Goal: Transaction & Acquisition: Download file/media

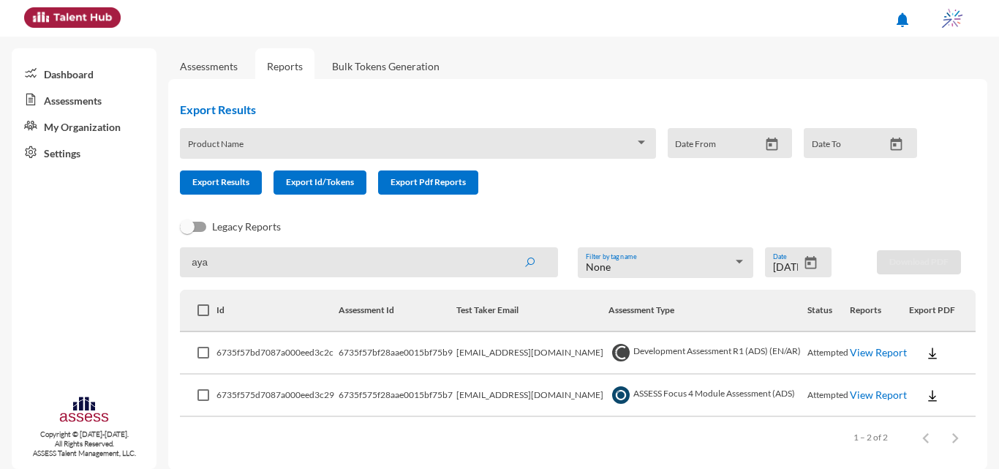
scroll to position [12, 0]
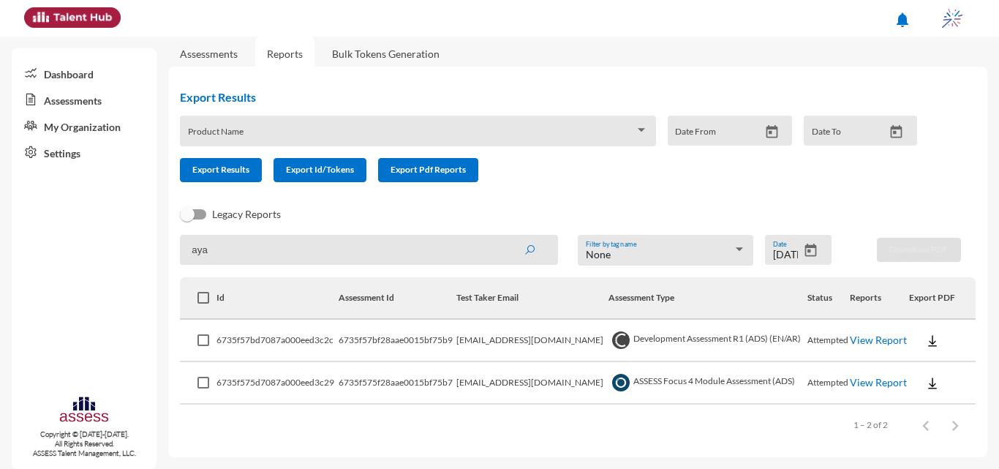
drag, startPoint x: 398, startPoint y: 247, endPoint x: 184, endPoint y: 251, distance: 214.4
click at [184, 252] on input "aya" at bounding box center [369, 250] width 378 height 30
type input "[PERSON_NAME]"
click at [506, 236] on button "submit" at bounding box center [529, 249] width 47 height 26
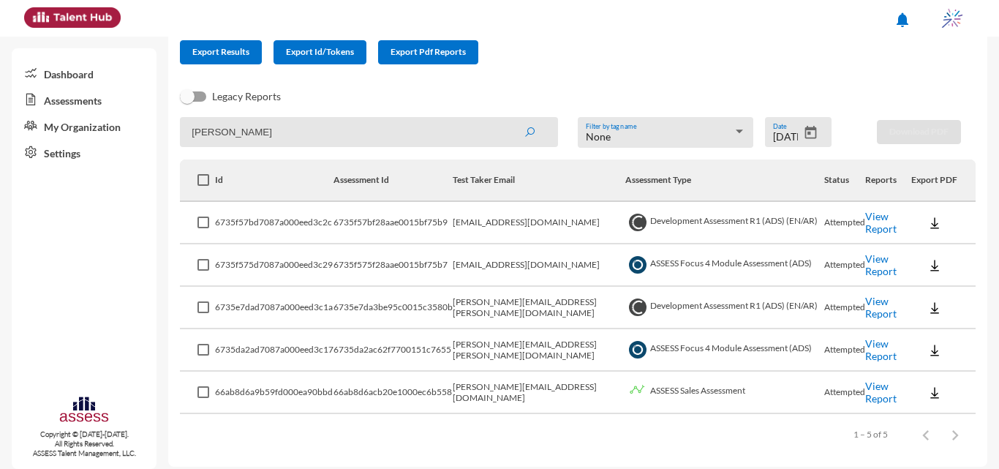
scroll to position [140, 0]
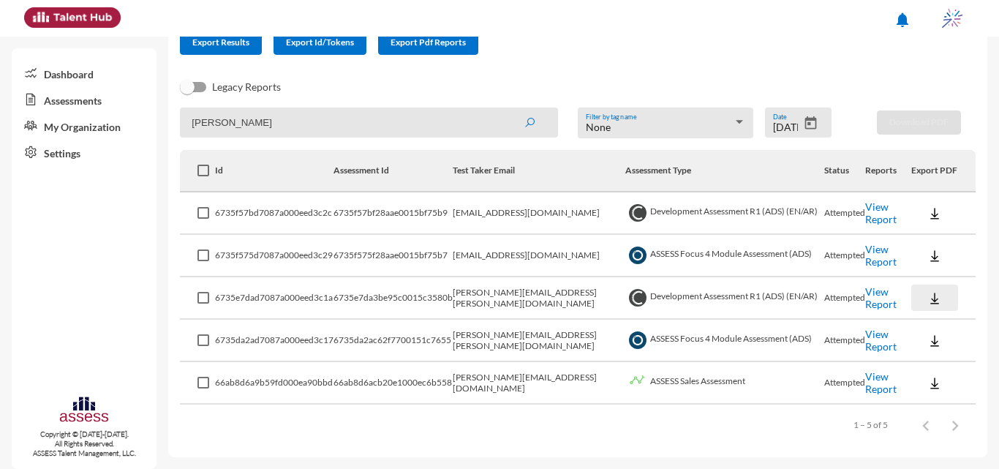
click at [913, 299] on button at bounding box center [935, 298] width 47 height 26
click at [923, 322] on button "OCM / EN" at bounding box center [952, 325] width 96 height 28
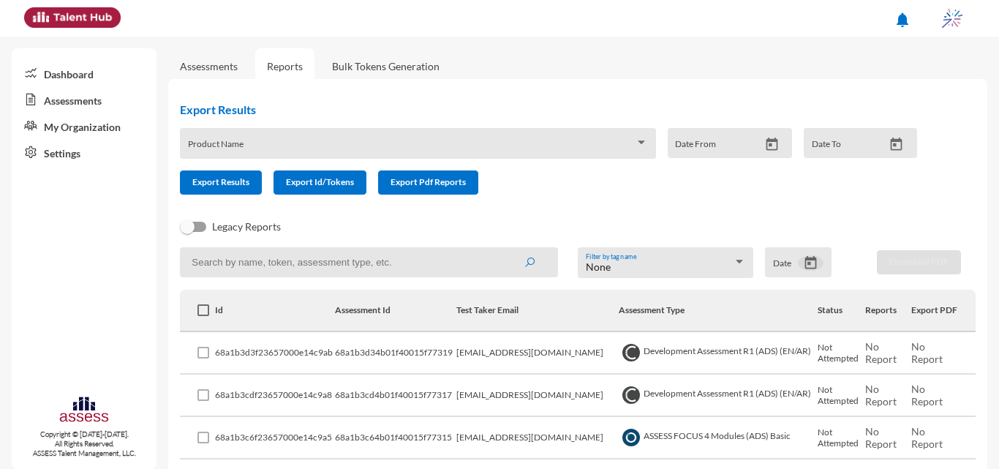
click at [807, 255] on icon "Open calendar" at bounding box center [810, 262] width 15 height 15
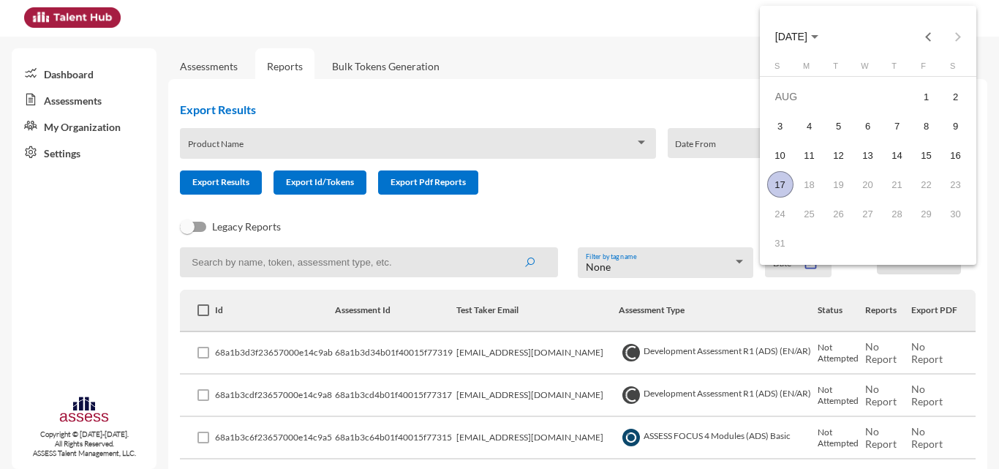
click at [819, 30] on span "AUG 2025" at bounding box center [797, 36] width 43 height 12
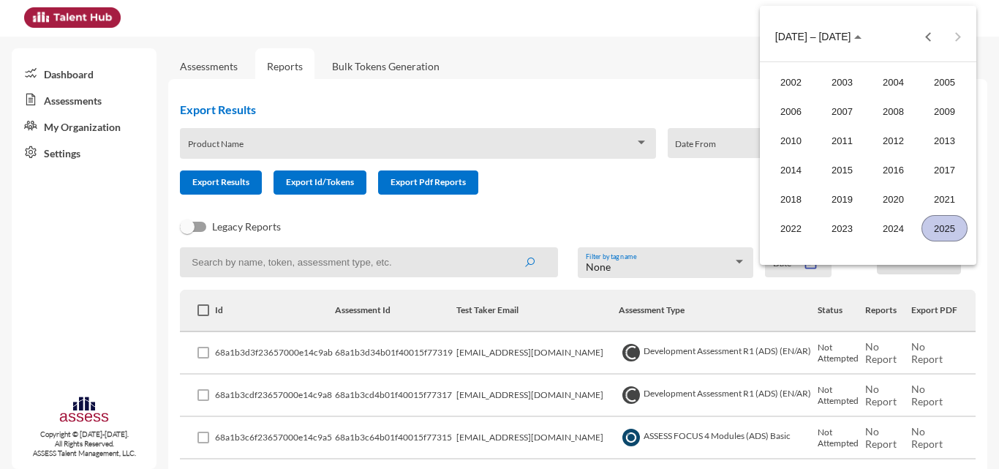
click at [898, 230] on div "2024" at bounding box center [894, 228] width 46 height 26
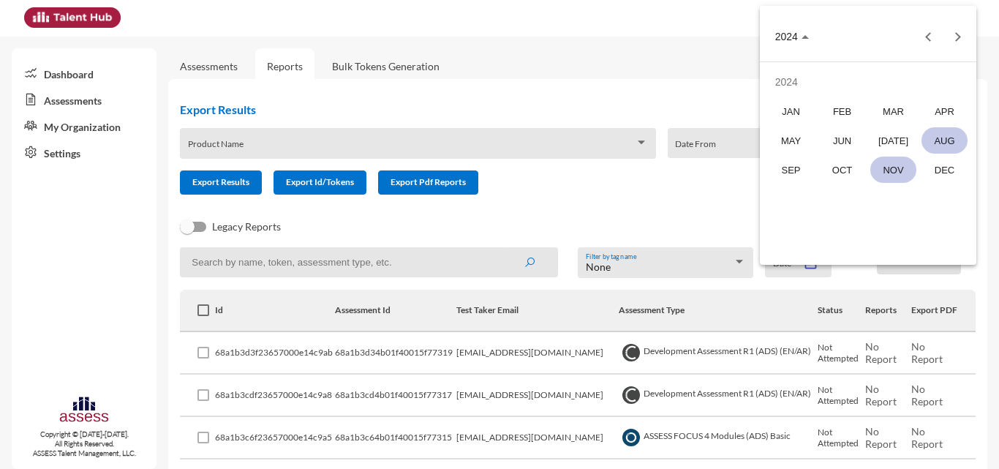
click at [893, 168] on div "NOV" at bounding box center [894, 170] width 46 height 26
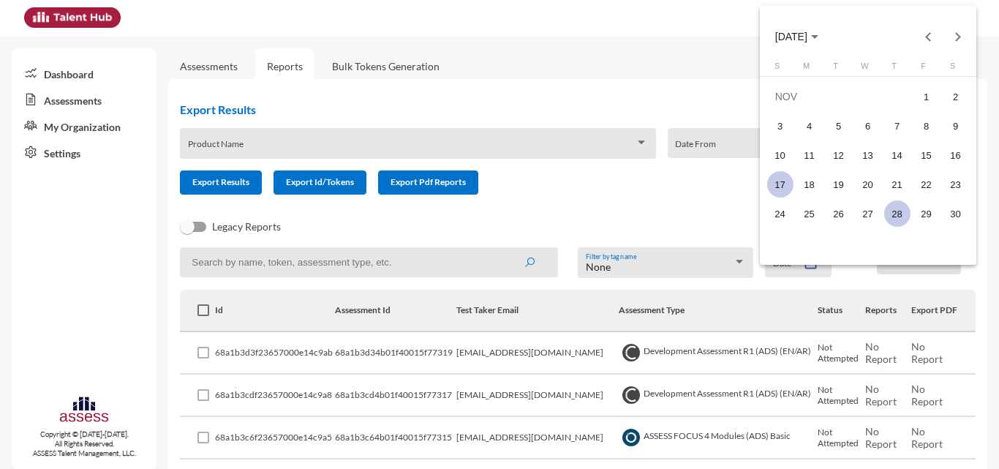
click at [890, 213] on div "28" at bounding box center [898, 213] width 26 height 26
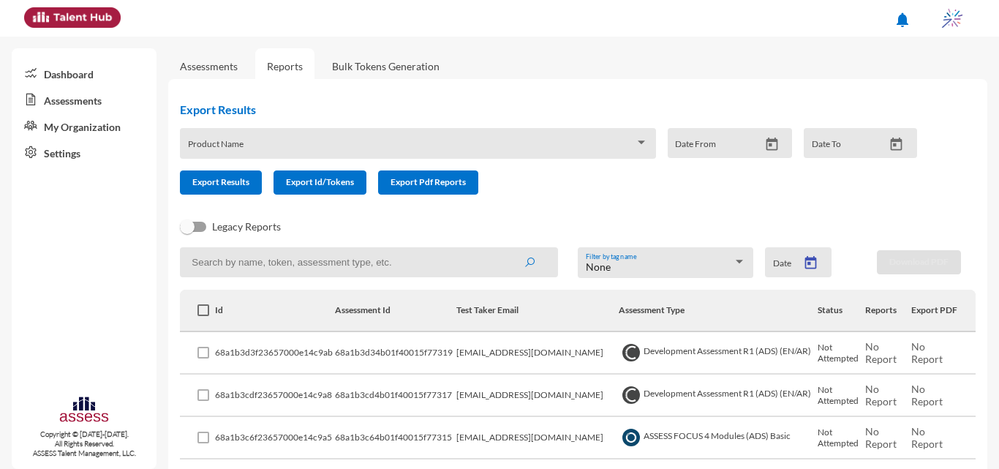
type input "11/28/2024"
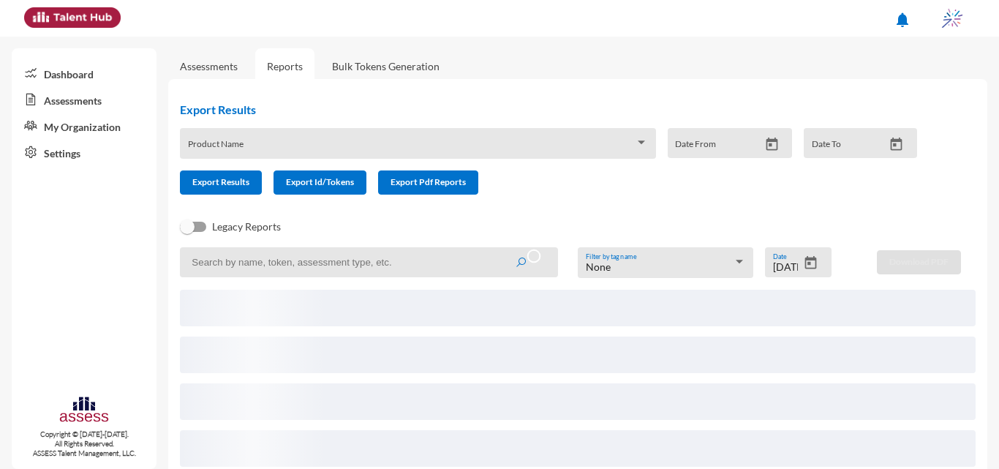
click at [396, 260] on input at bounding box center [369, 262] width 378 height 30
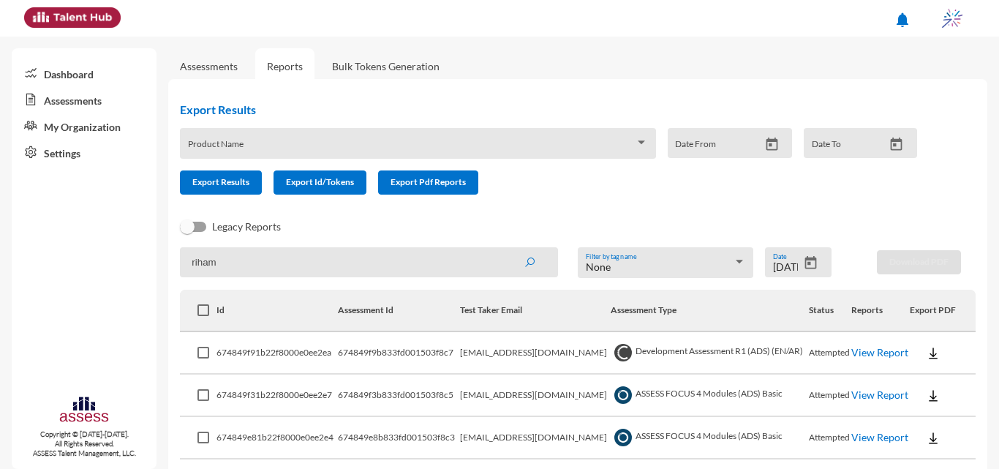
click at [506, 249] on button "submit" at bounding box center [529, 262] width 47 height 26
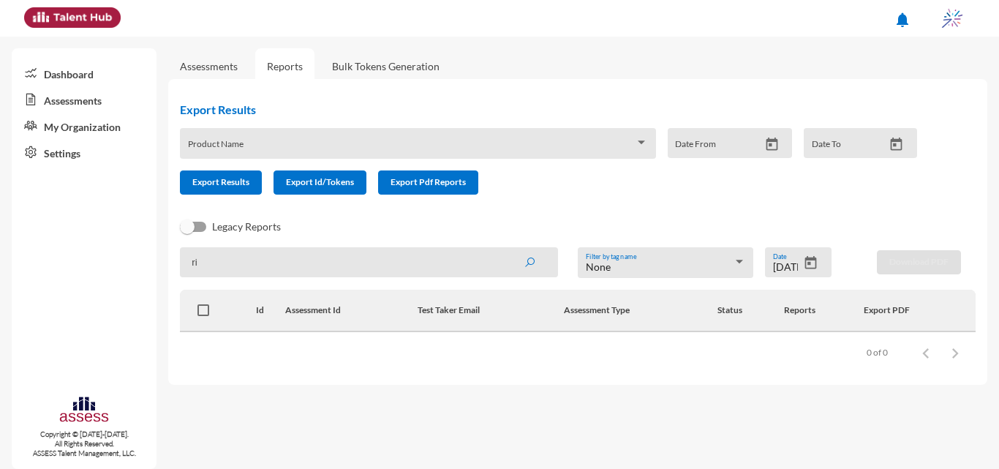
type input "r"
click at [468, 277] on input at bounding box center [369, 262] width 378 height 30
click at [506, 249] on button "submit" at bounding box center [529, 262] width 47 height 26
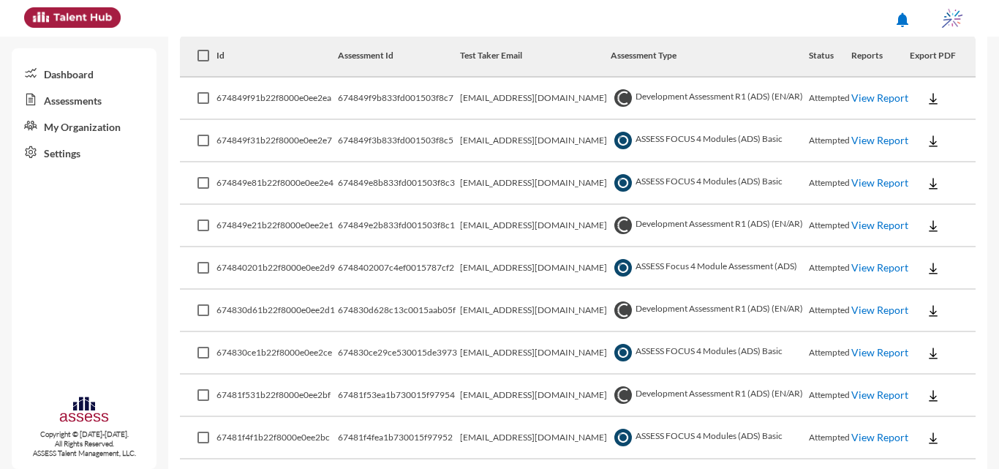
scroll to position [282, 0]
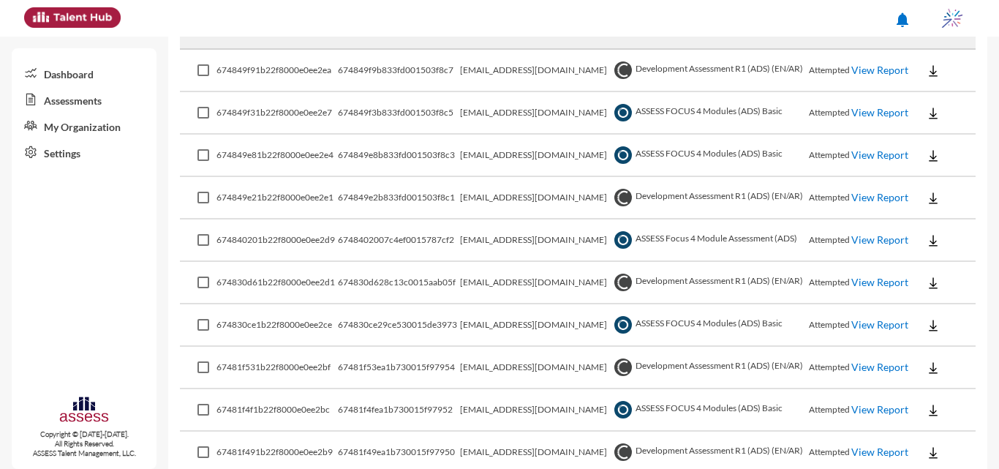
click at [926, 244] on img at bounding box center [933, 240] width 15 height 15
click at [928, 239] on div at bounding box center [499, 234] width 999 height 469
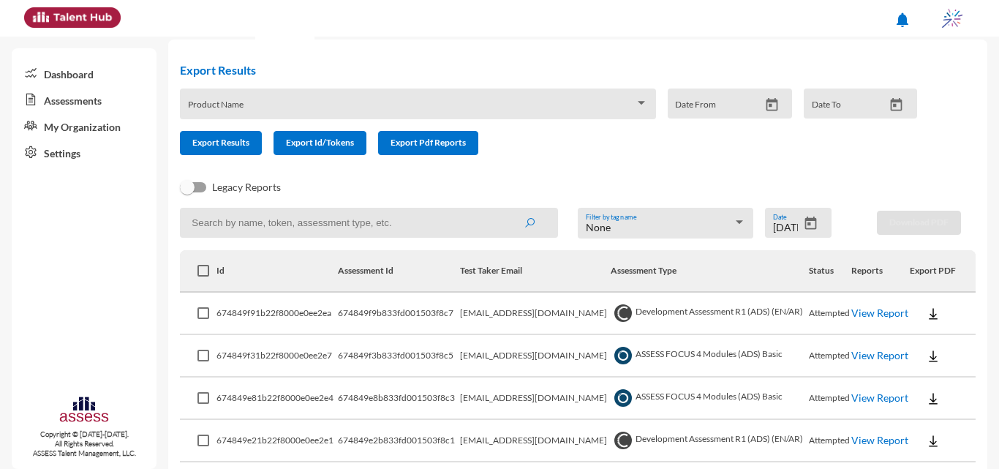
scroll to position [0, 0]
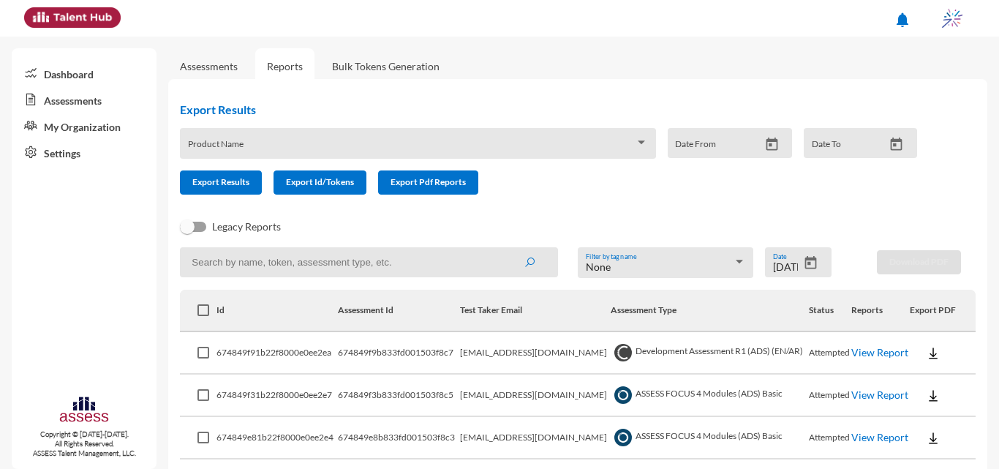
click at [234, 264] on input at bounding box center [369, 262] width 378 height 30
type input "reham"
click at [506, 249] on button "submit" at bounding box center [529, 262] width 47 height 26
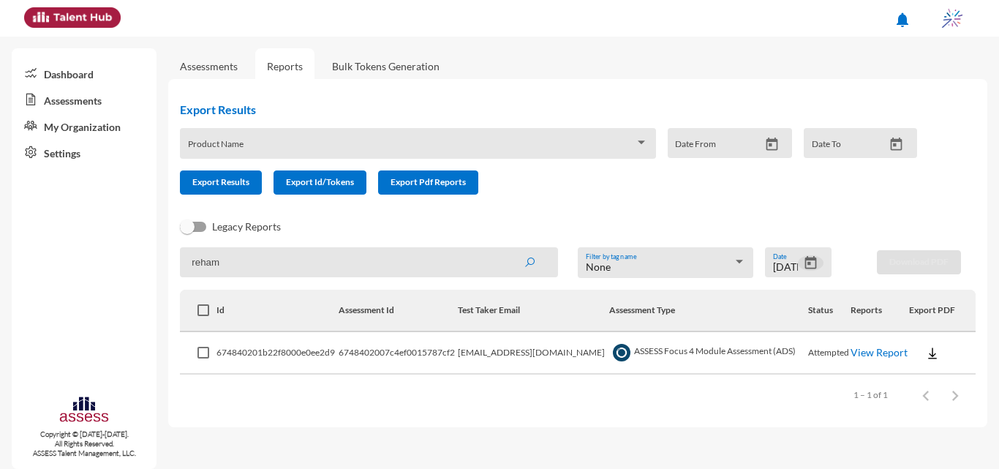
click at [815, 265] on icon "Open calendar" at bounding box center [810, 262] width 15 height 15
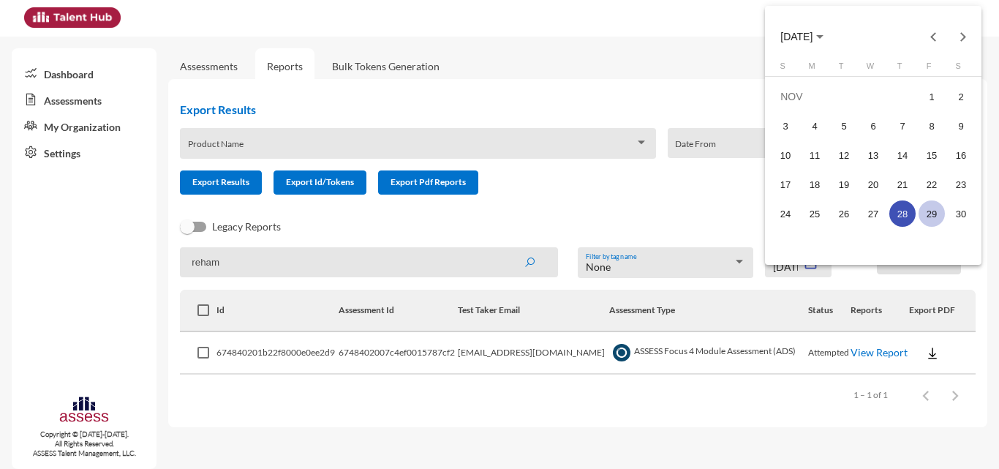
click at [932, 214] on div "29" at bounding box center [932, 213] width 26 height 26
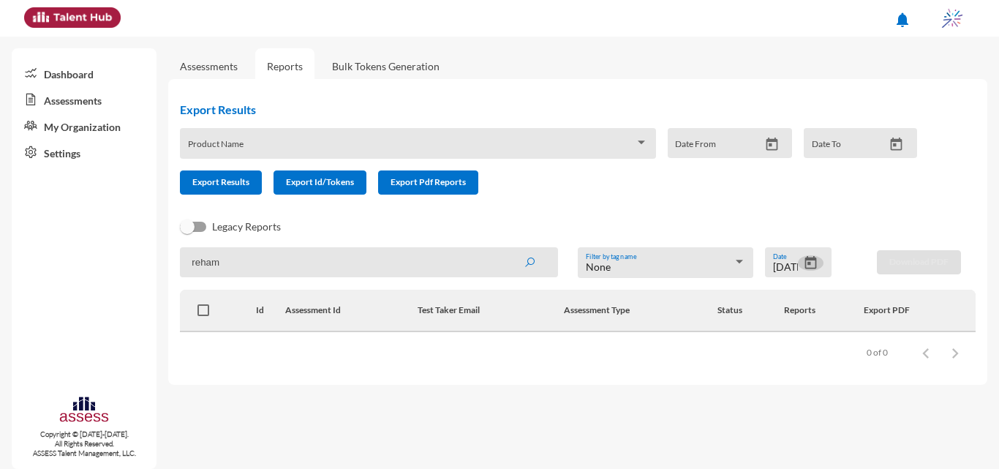
click at [801, 256] on div at bounding box center [811, 264] width 26 height 18
click at [816, 265] on icon "Open calendar" at bounding box center [812, 262] width 12 height 13
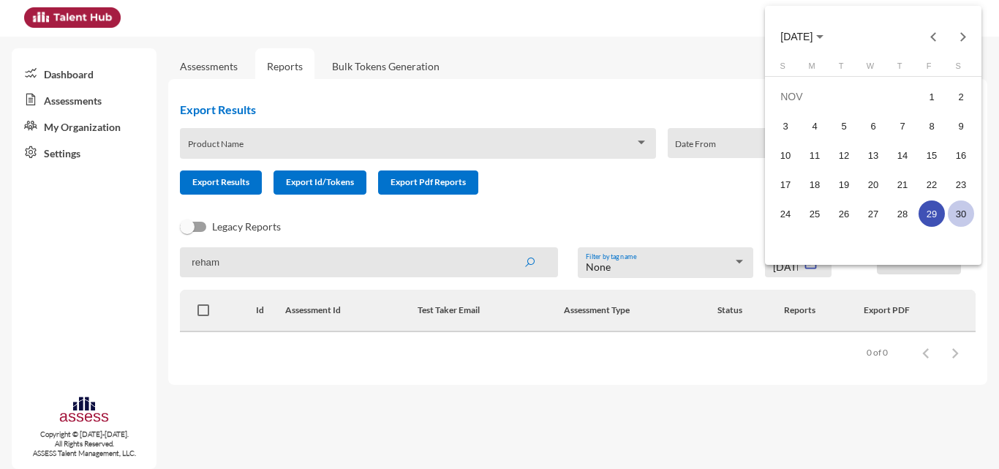
click at [954, 214] on div "30" at bounding box center [961, 213] width 26 height 26
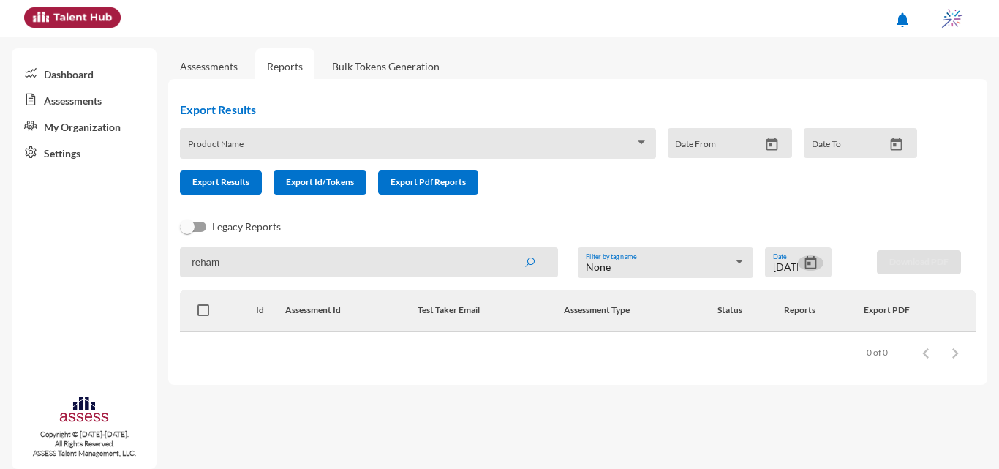
click at [803, 266] on icon "Open calendar" at bounding box center [810, 262] width 15 height 15
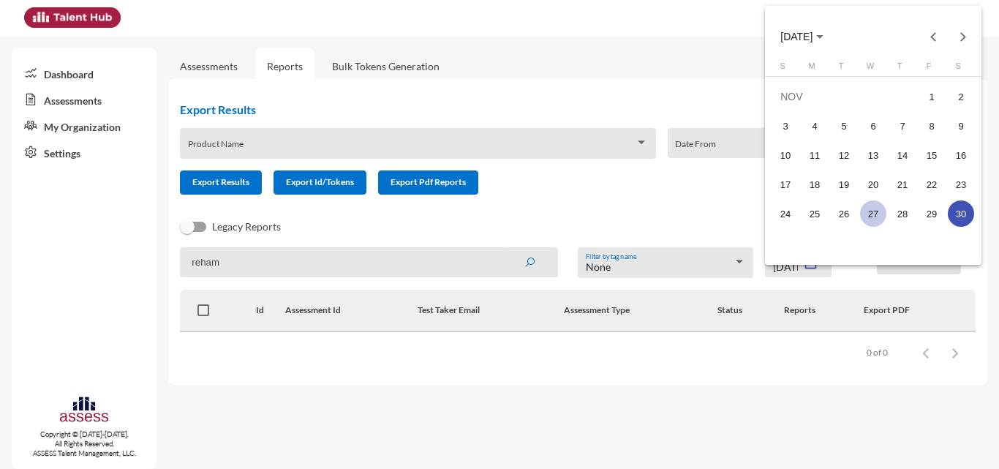
click at [874, 212] on div "27" at bounding box center [873, 213] width 26 height 26
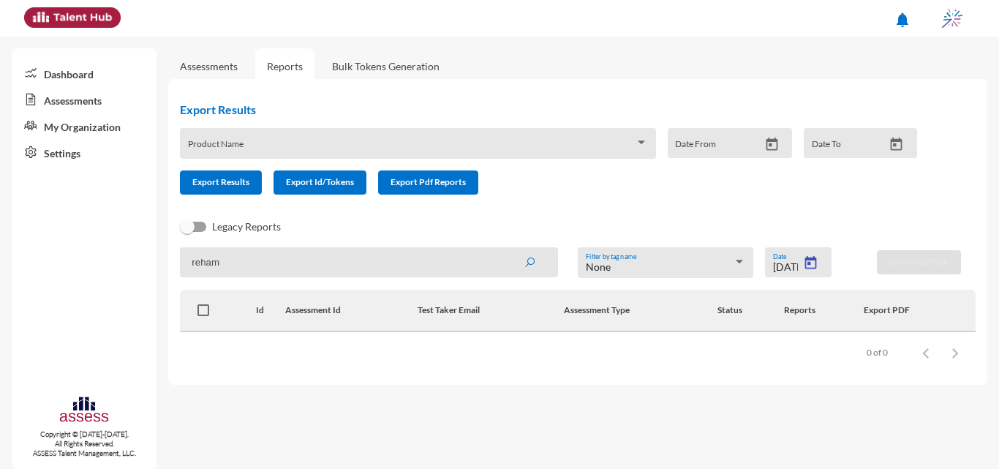
type input "11/27/2024"
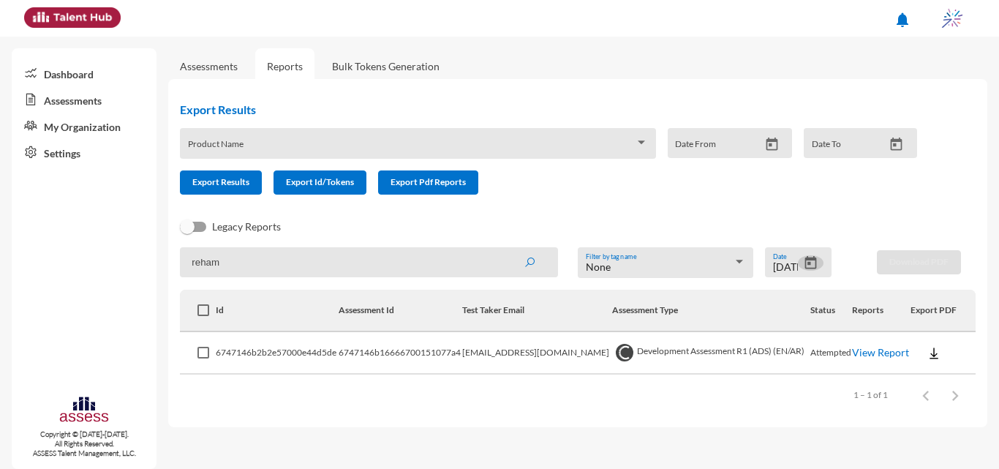
click at [930, 352] on img at bounding box center [934, 353] width 15 height 15
click at [947, 241] on button "OCM / EN" at bounding box center [954, 242] width 90 height 28
drag, startPoint x: 435, startPoint y: 264, endPoint x: 159, endPoint y: 261, distance: 276.6
click at [157, 261] on mat-sidenav-container "Dashboard Assessments My Organization Settings Copyright © 2015-2024. All Right…" at bounding box center [499, 253] width 999 height 432
type input "hitham"
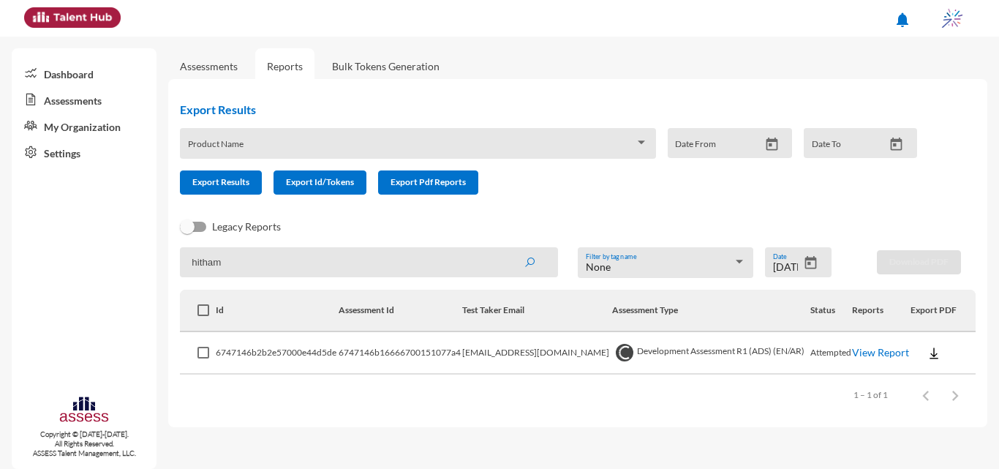
click at [506, 249] on button "submit" at bounding box center [529, 262] width 47 height 26
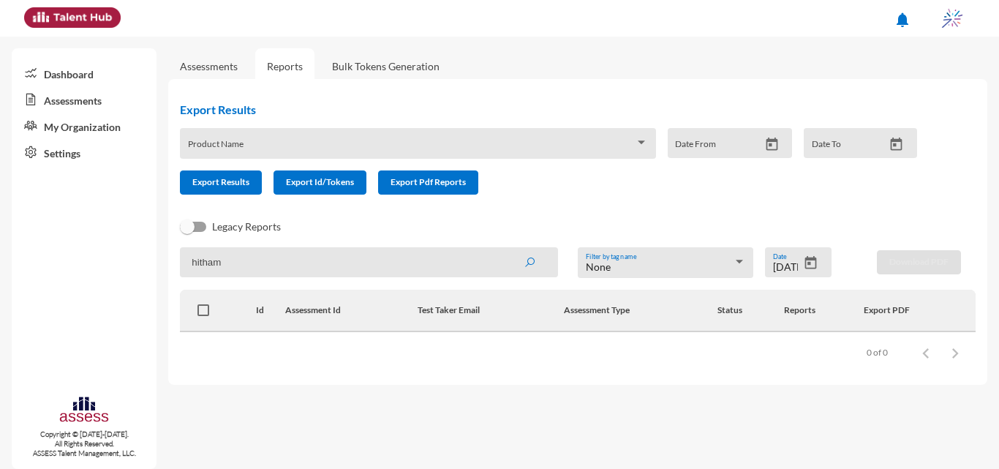
click at [806, 266] on icon "Open calendar" at bounding box center [812, 262] width 12 height 13
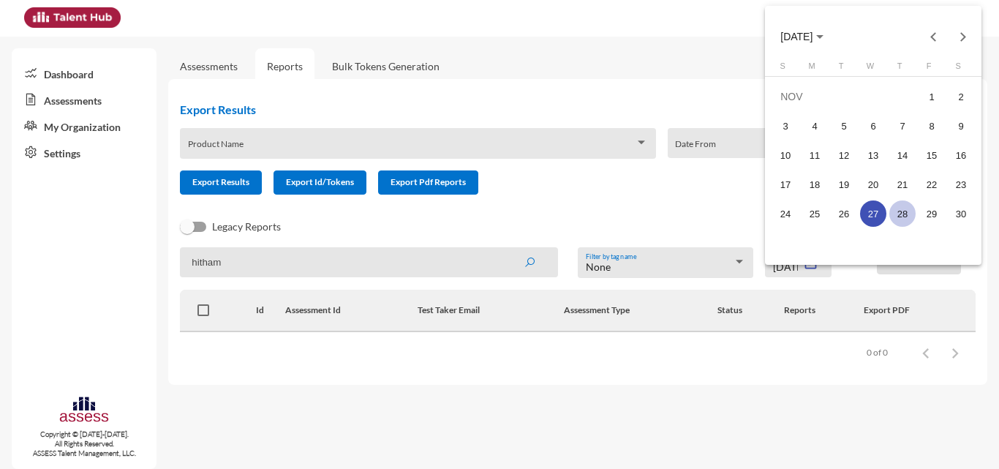
click at [897, 209] on div "28" at bounding box center [903, 213] width 26 height 26
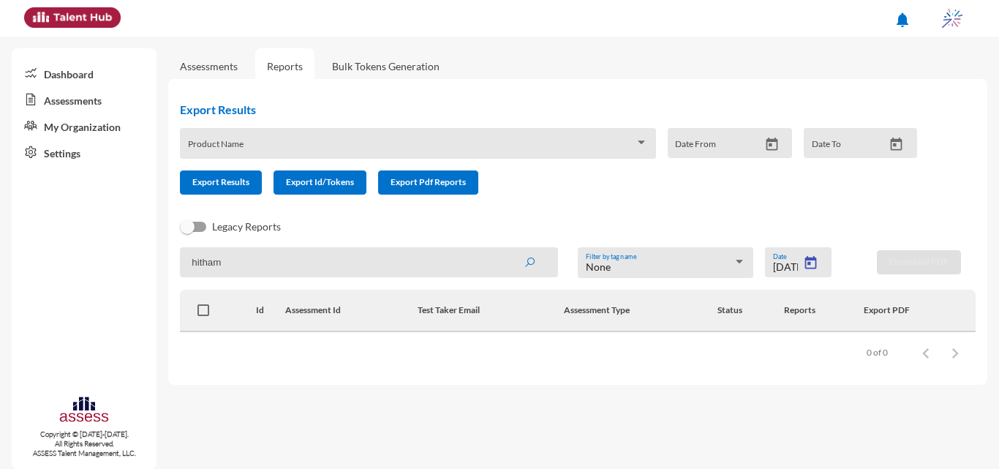
type input "11/28/2024"
drag, startPoint x: 241, startPoint y: 258, endPoint x: 171, endPoint y: 244, distance: 70.9
click at [171, 244] on div "Export Results Product Name Date From Date To Export Results Export Id/Tokens E…" at bounding box center [577, 232] width 819 height 306
type input "haitham"
click at [506, 249] on button "submit" at bounding box center [529, 262] width 47 height 26
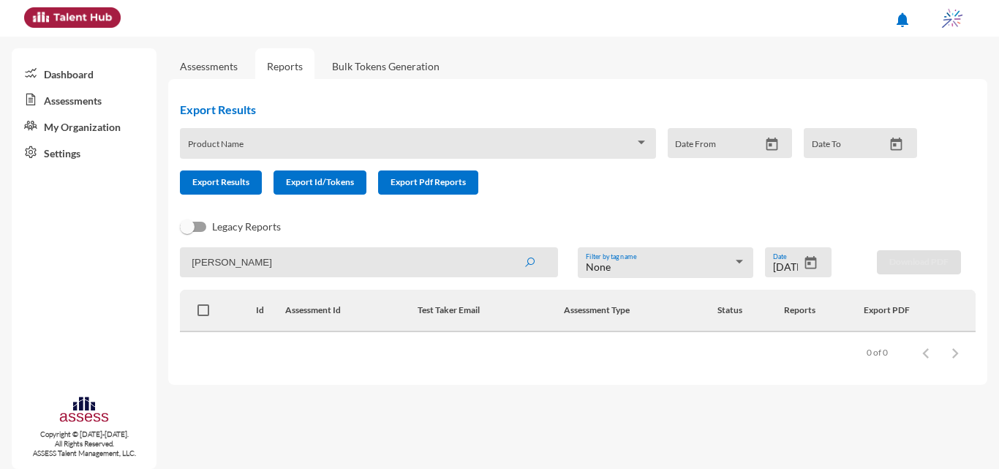
click at [816, 260] on icon "Open calendar" at bounding box center [812, 262] width 12 height 13
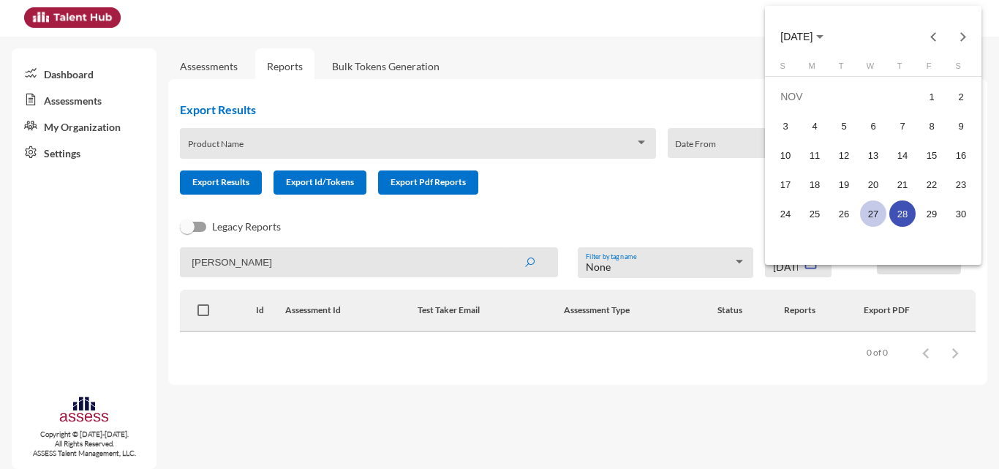
click at [887, 209] on td "27" at bounding box center [873, 213] width 29 height 29
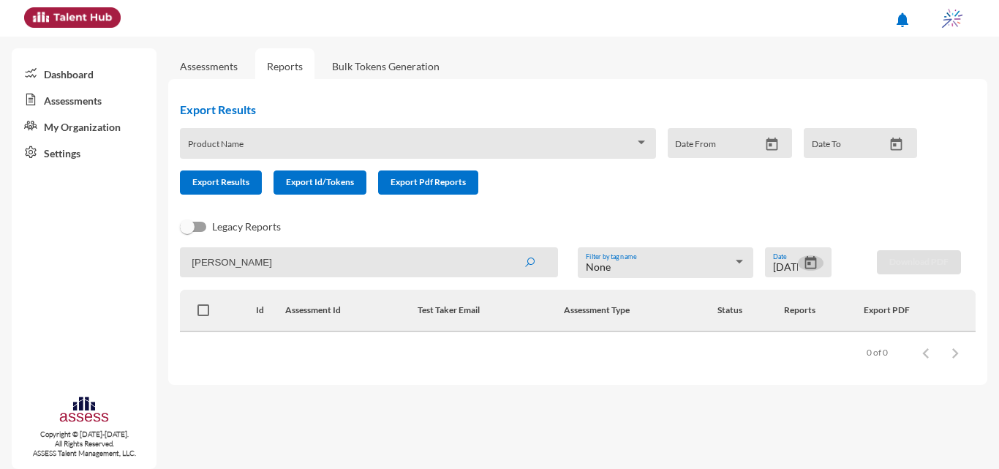
click at [816, 258] on icon "Open calendar" at bounding box center [812, 262] width 12 height 13
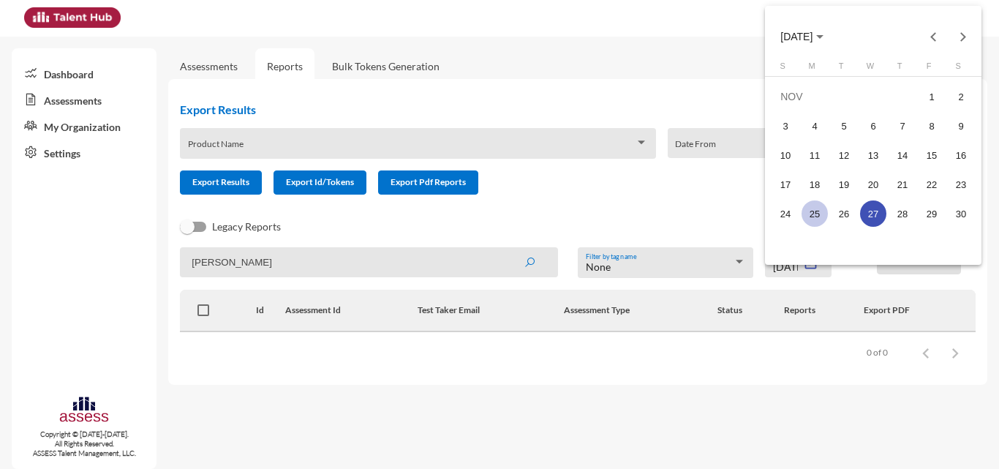
click at [816, 219] on div "25" at bounding box center [815, 213] width 26 height 26
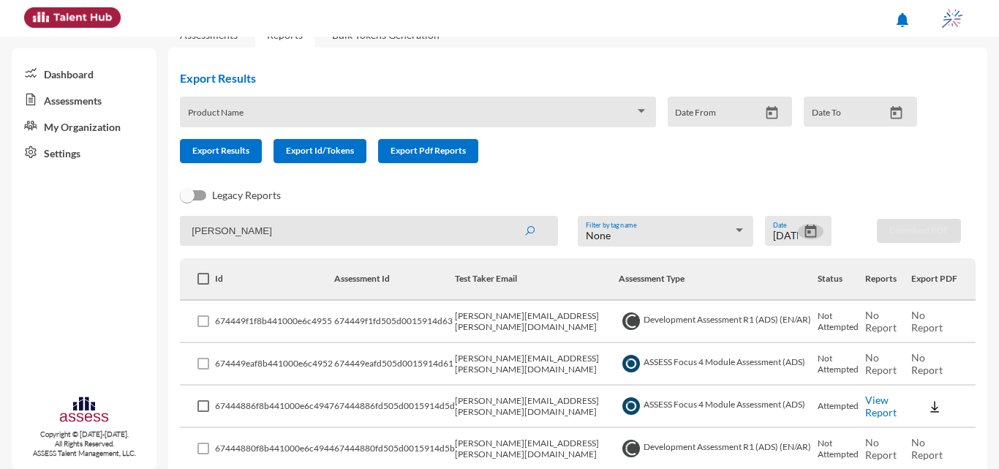
scroll to position [97, 0]
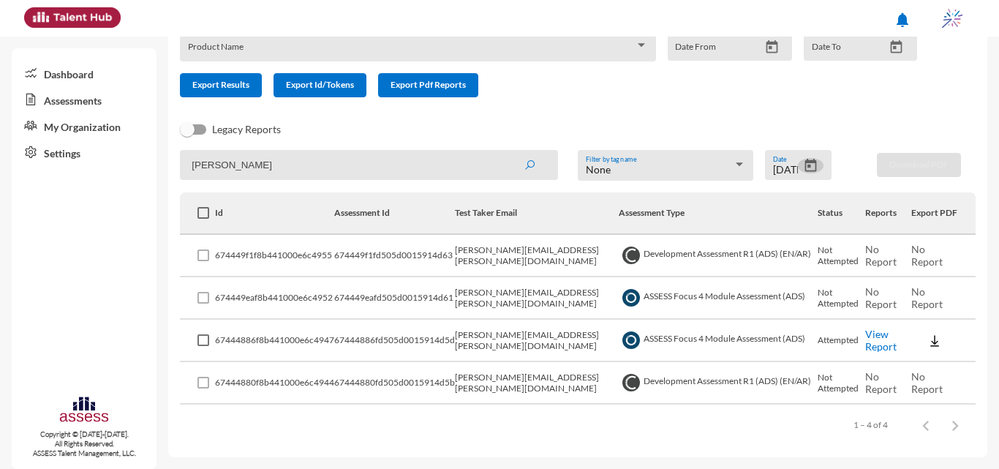
click at [808, 170] on icon "Open calendar" at bounding box center [810, 165] width 15 height 15
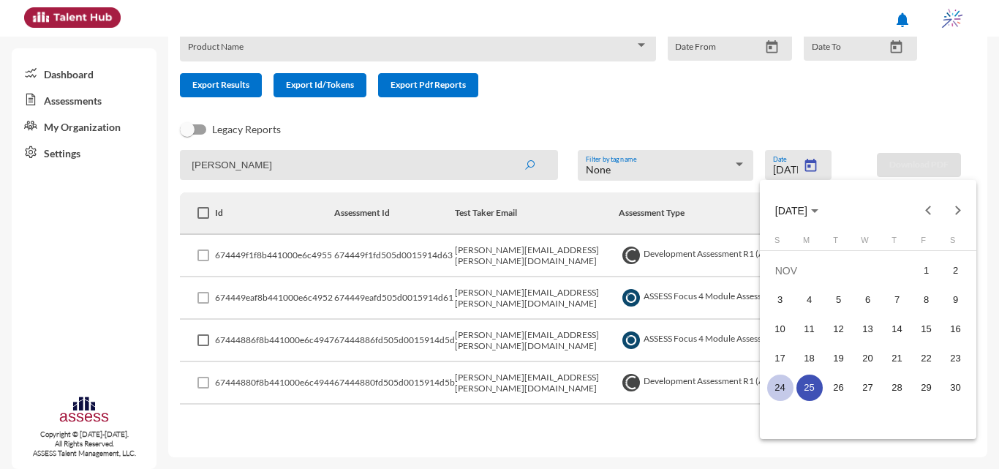
click at [786, 388] on div "24" at bounding box center [780, 388] width 26 height 26
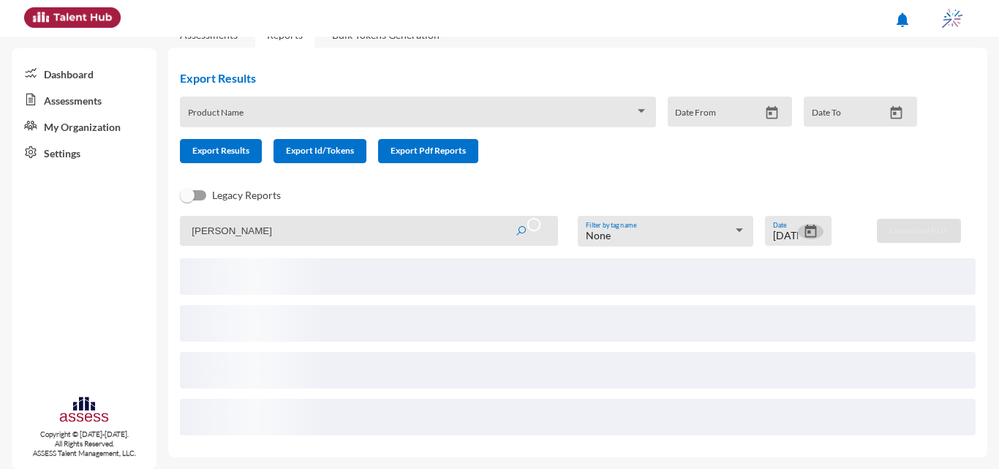
scroll to position [0, 0]
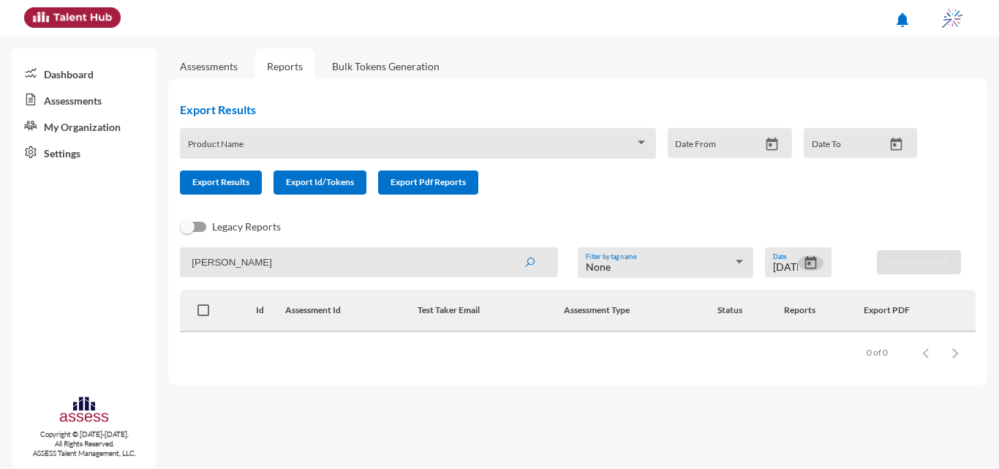
click at [814, 231] on div "Legacy Reports" at bounding box center [566, 232] width 796 height 29
click at [816, 257] on icon "Open calendar" at bounding box center [810, 262] width 15 height 15
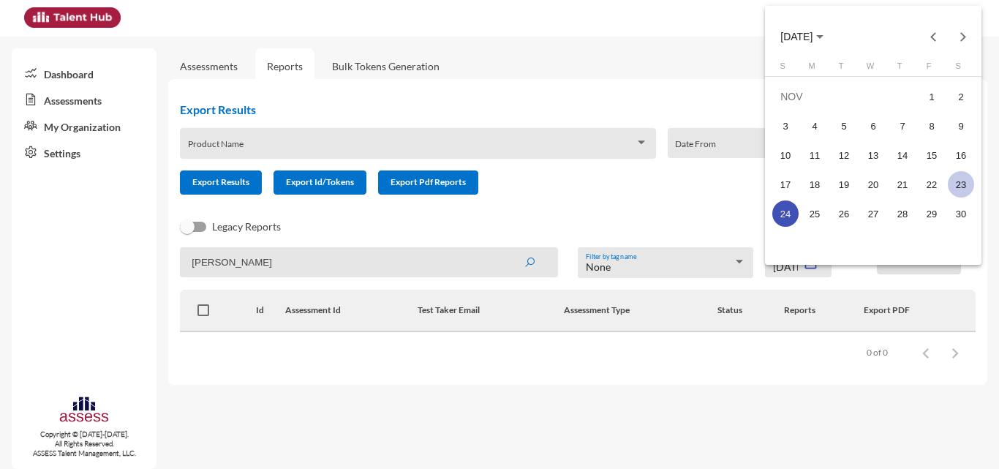
click at [964, 189] on div "23" at bounding box center [961, 184] width 26 height 26
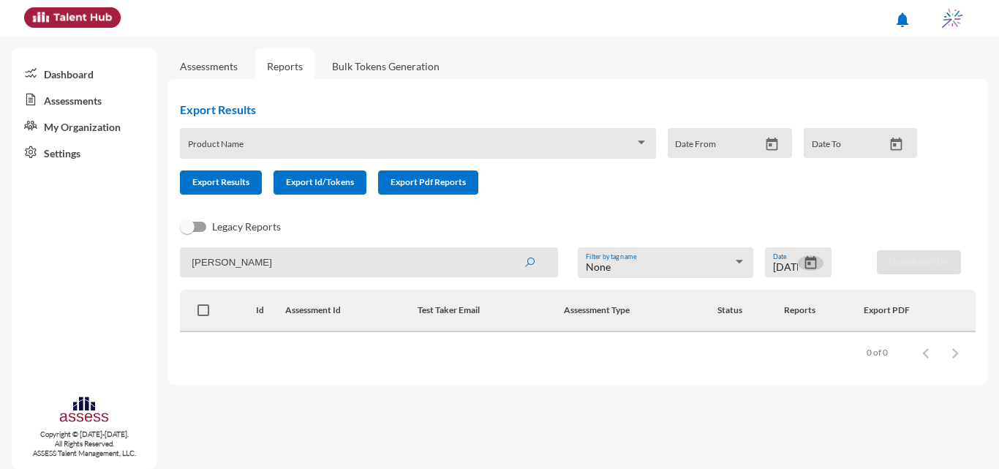
click at [808, 258] on icon "Open calendar" at bounding box center [812, 262] width 12 height 13
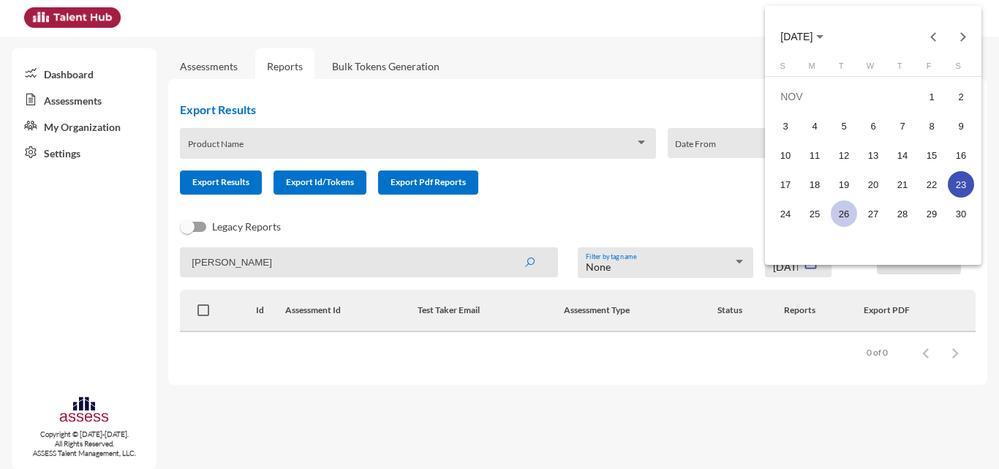
click at [841, 211] on div "26" at bounding box center [844, 213] width 26 height 26
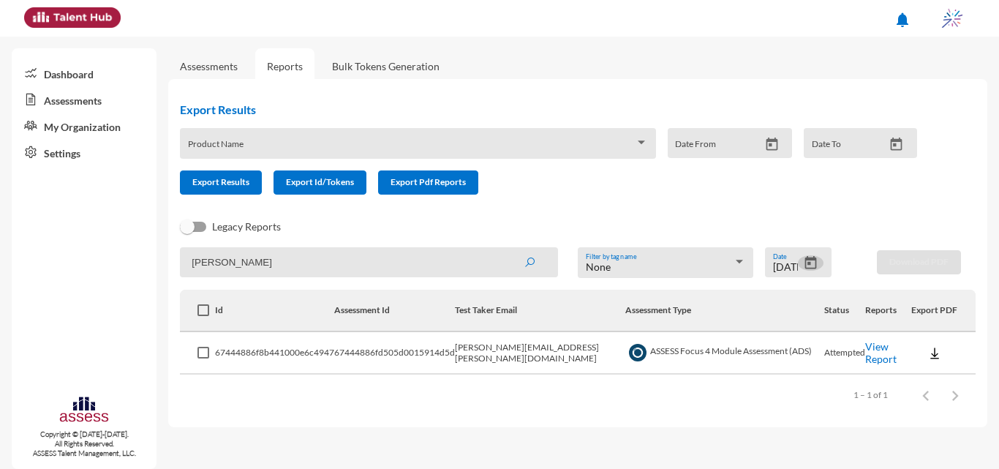
click at [809, 254] on div "11/26/2024 Date" at bounding box center [798, 262] width 67 height 30
click at [816, 260] on icon "Open calendar" at bounding box center [812, 262] width 12 height 13
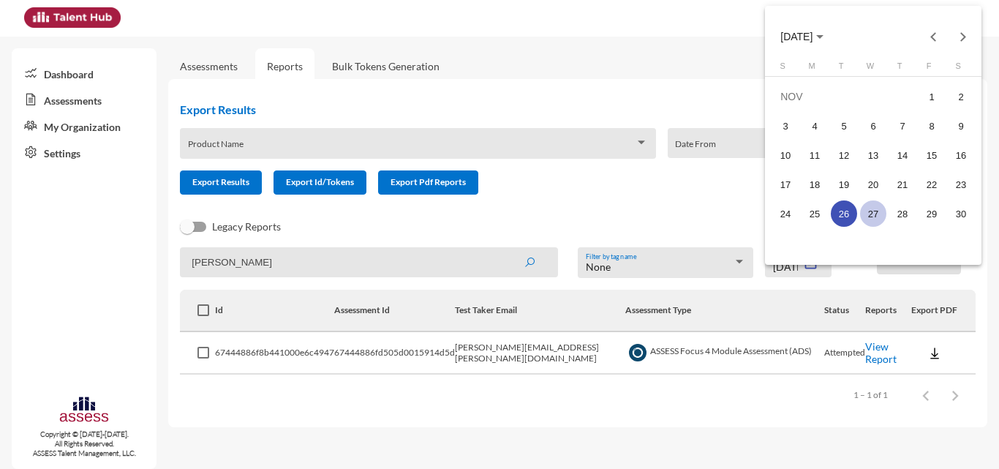
click at [877, 209] on div "27" at bounding box center [873, 213] width 26 height 26
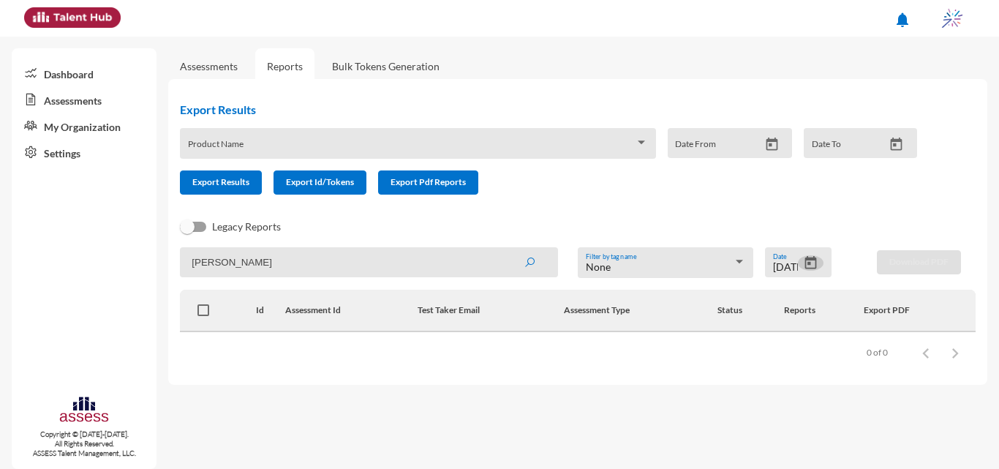
click at [804, 259] on icon "Open calendar" at bounding box center [810, 262] width 15 height 15
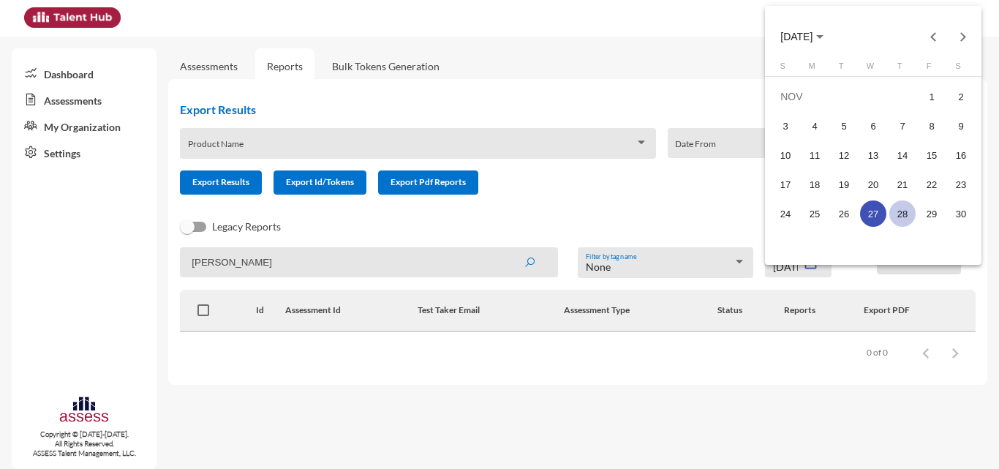
click at [897, 217] on div "28" at bounding box center [903, 213] width 26 height 26
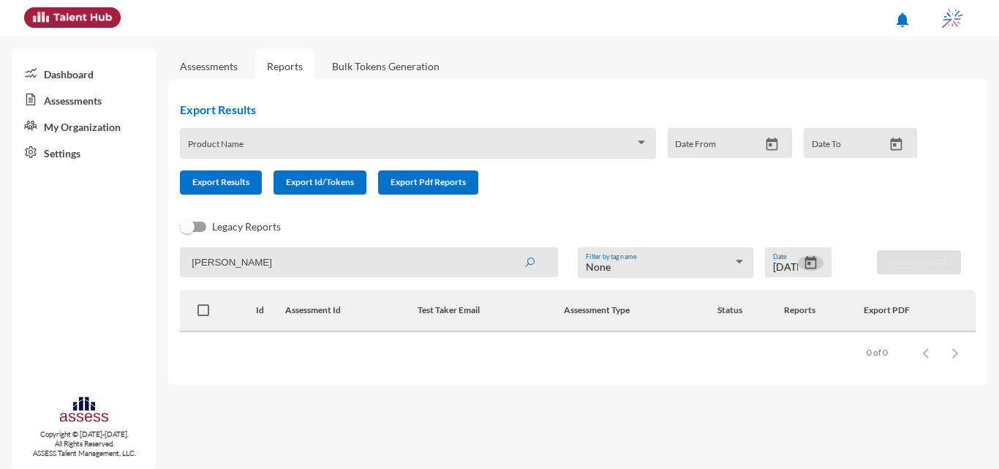
click at [809, 262] on icon "Open calendar" at bounding box center [810, 262] width 15 height 15
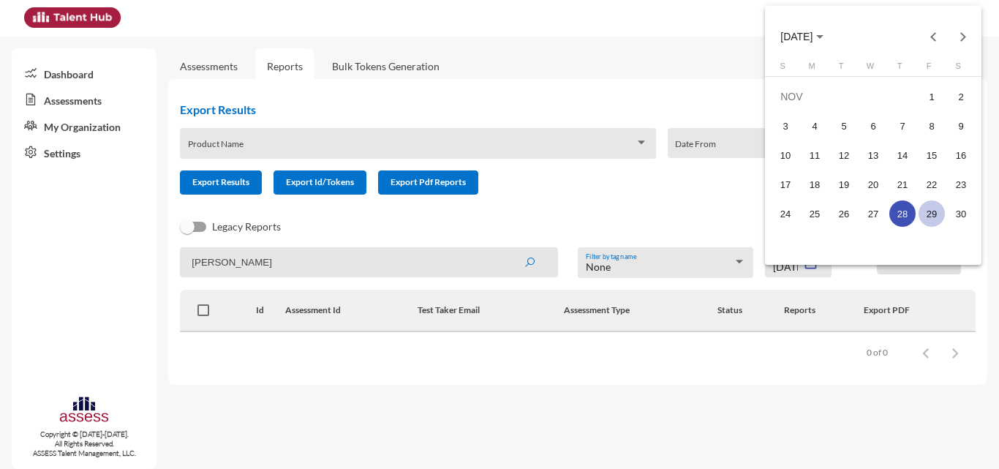
click at [943, 214] on div "29" at bounding box center [932, 213] width 26 height 26
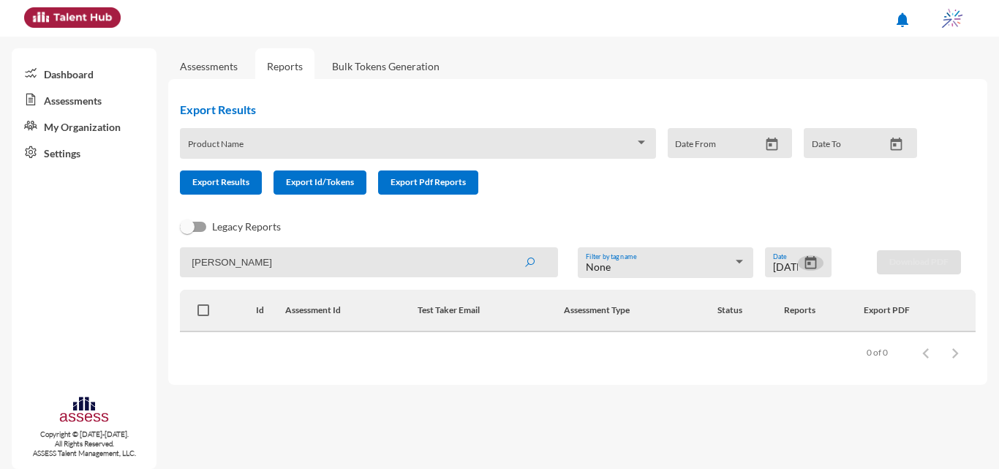
click at [803, 255] on icon "Open calendar" at bounding box center [810, 262] width 15 height 15
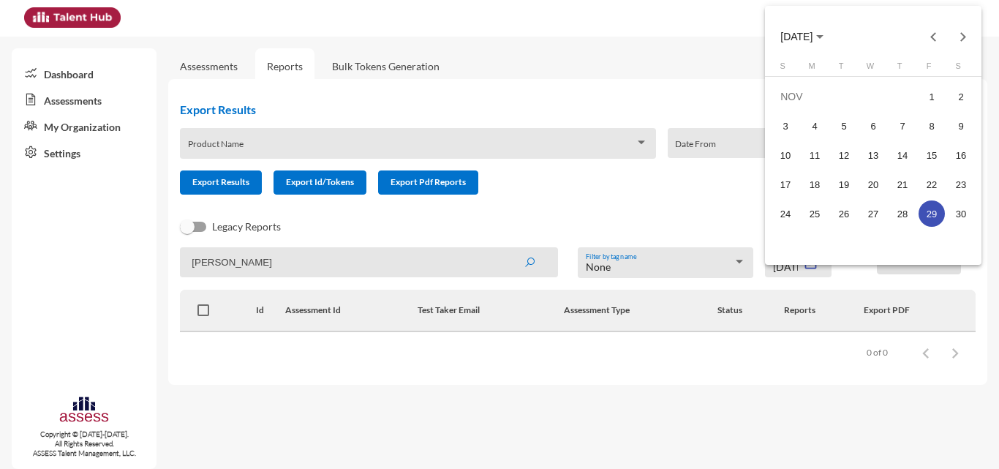
click at [898, 363] on div at bounding box center [499, 234] width 999 height 469
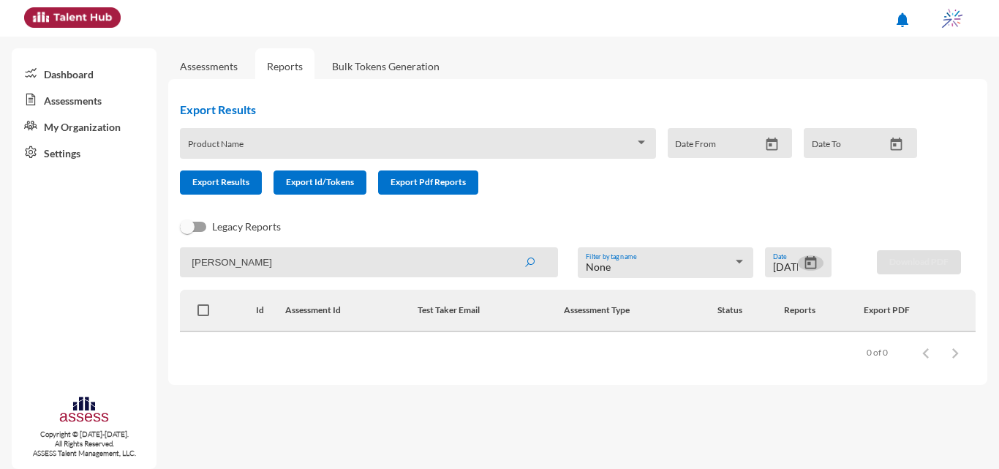
click at [817, 266] on icon "Open calendar" at bounding box center [810, 262] width 15 height 15
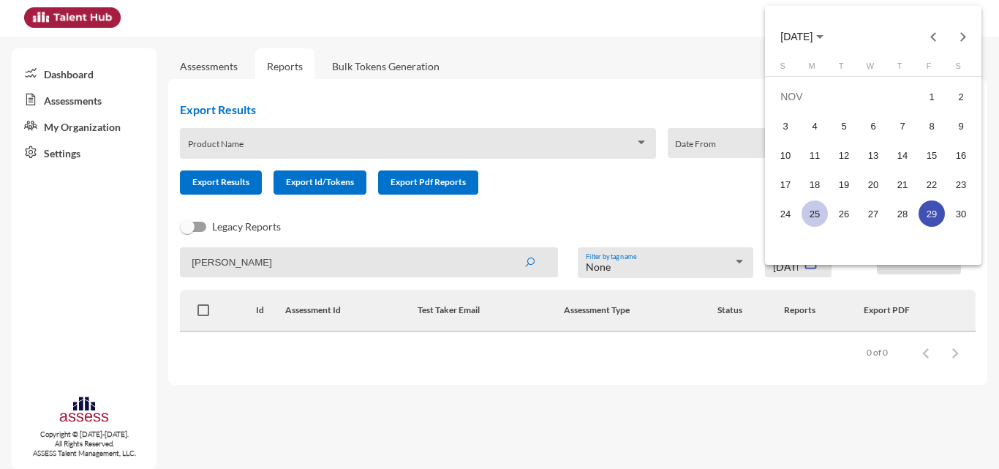
click at [819, 213] on div "25" at bounding box center [815, 213] width 26 height 26
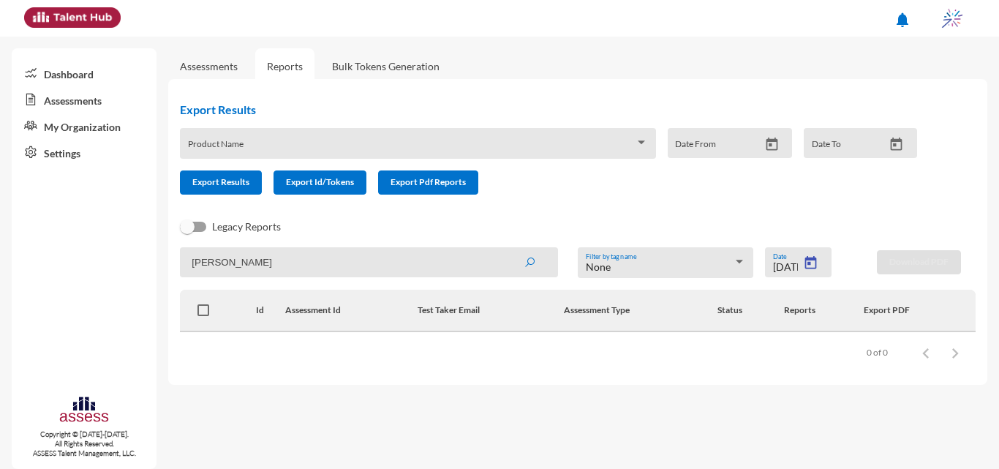
type input "11/25/2024"
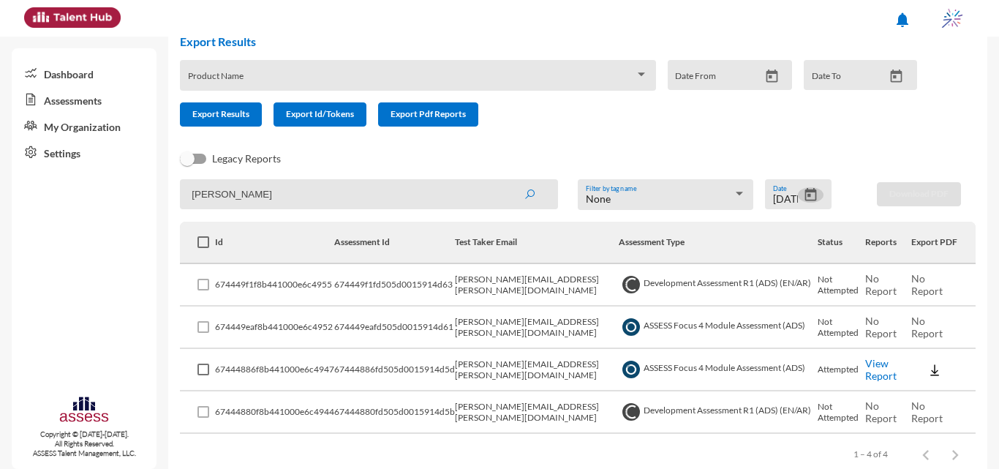
scroll to position [97, 0]
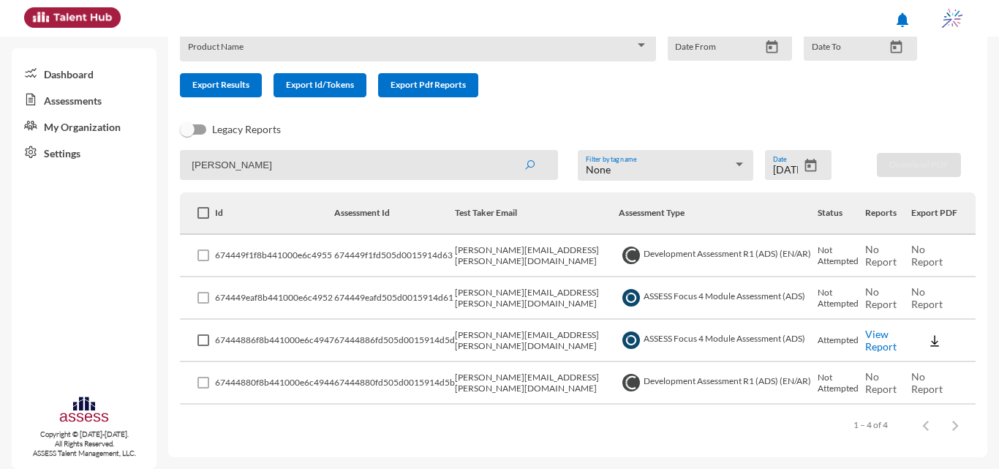
drag, startPoint x: 766, startPoint y: 271, endPoint x: 791, endPoint y: 377, distance: 109.0
click at [789, 377] on tbody "674449f1f8b441000e6c4955 674449f1fd505d0015914d63 haitham.zedan@ibnsina-pharma.…" at bounding box center [578, 320] width 796 height 170
click at [818, 376] on td "Not Attempted" at bounding box center [842, 383] width 48 height 42
